Goal: Task Accomplishment & Management: Use online tool/utility

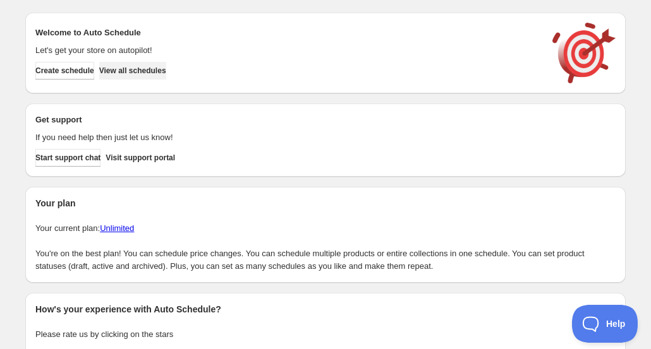
click at [141, 75] on span "View all schedules" at bounding box center [132, 71] width 67 height 10
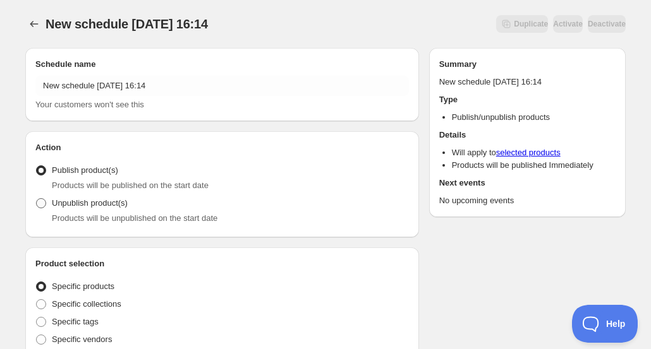
click at [100, 204] on span "Unpublish product(s)" at bounding box center [90, 202] width 76 height 9
click at [37, 199] on input "Unpublish product(s)" at bounding box center [36, 198] width 1 height 1
radio input "true"
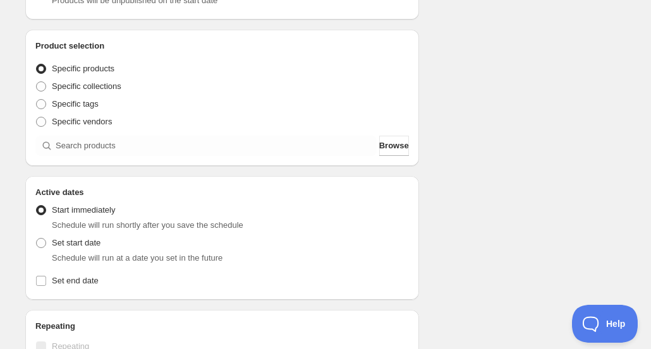
scroll to position [219, 0]
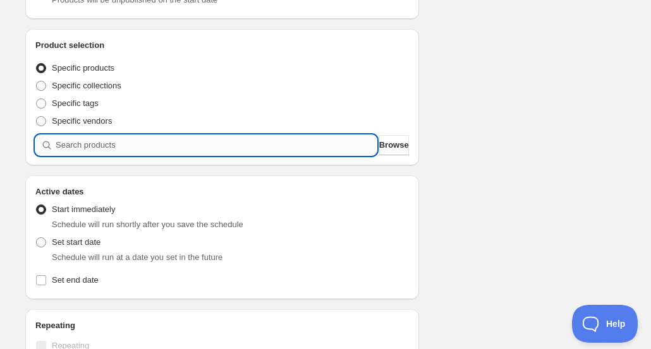
click at [138, 145] on input "search" at bounding box center [216, 145] width 321 height 20
type input "1"
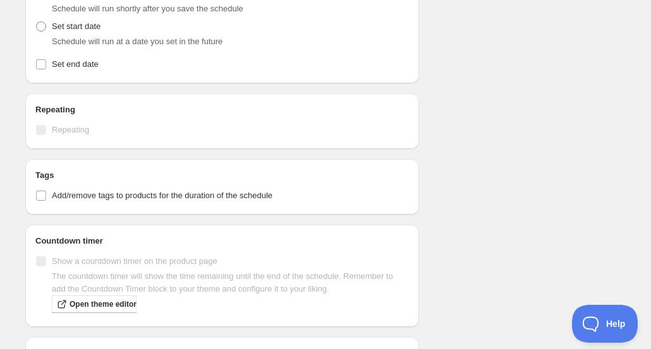
scroll to position [479, 0]
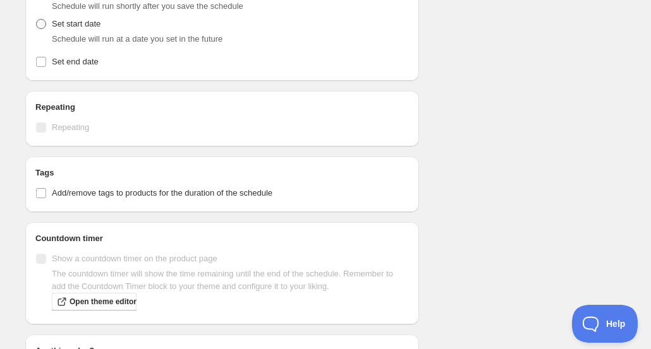
click at [71, 28] on span "Set start date" at bounding box center [76, 23] width 49 height 9
click at [37, 20] on input "Set start date" at bounding box center [36, 19] width 1 height 1
radio input "true"
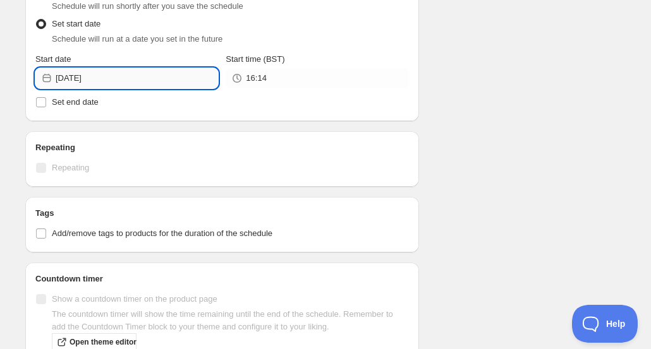
click at [184, 75] on input "[DATE]" at bounding box center [137, 78] width 162 height 20
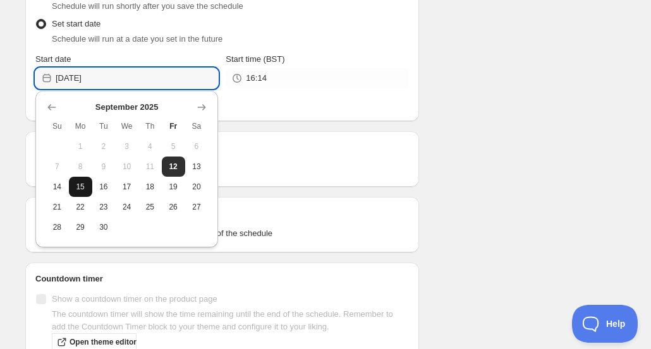
click at [76, 190] on span "15" at bounding box center [80, 187] width 13 height 10
type input "[DATE]"
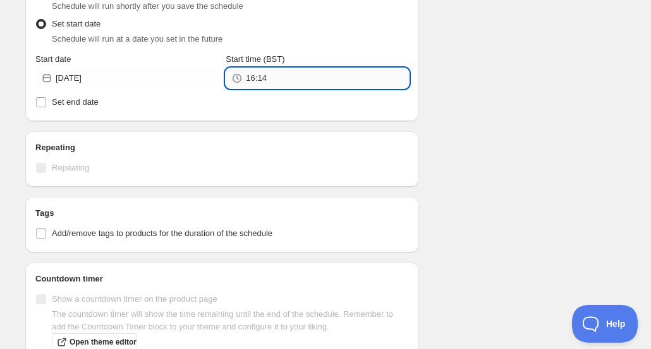
click at [313, 75] on input "16:14" at bounding box center [327, 78] width 162 height 20
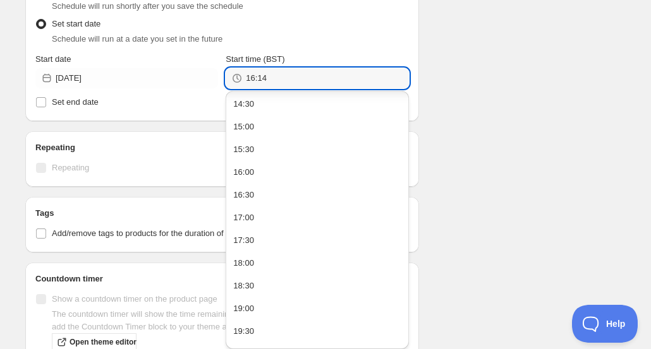
scroll to position [838, 0]
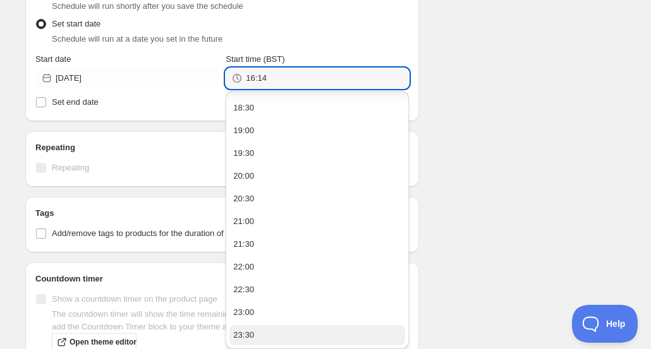
click at [278, 332] on button "23:30" at bounding box center [316, 335] width 175 height 20
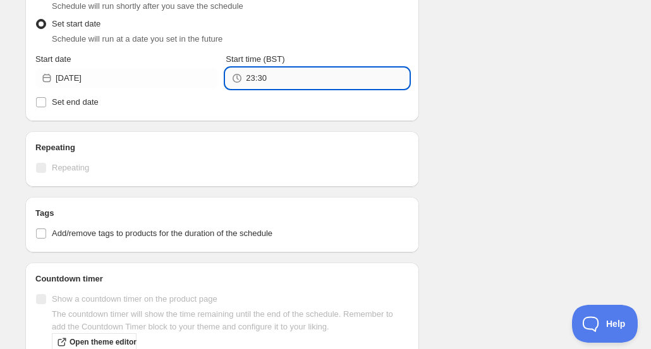
click at [284, 75] on input "23:30" at bounding box center [327, 78] width 162 height 20
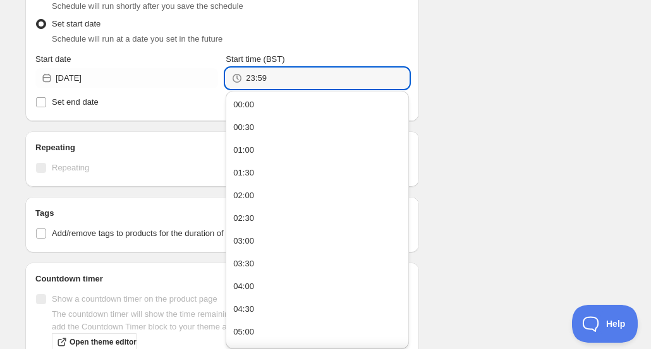
type input "23:59"
click at [457, 57] on div "Schedule name New schedule [DATE] 16:14 Your customers won't see this Action Ac…" at bounding box center [320, 48] width 610 height 979
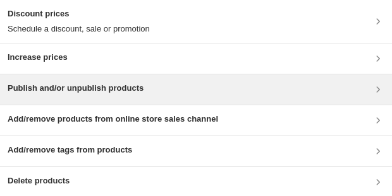
click at [176, 97] on div "Publish and/or unpublish products" at bounding box center [196, 90] width 392 height 30
